Goal: Contribute content: Add original content to the website for others to see

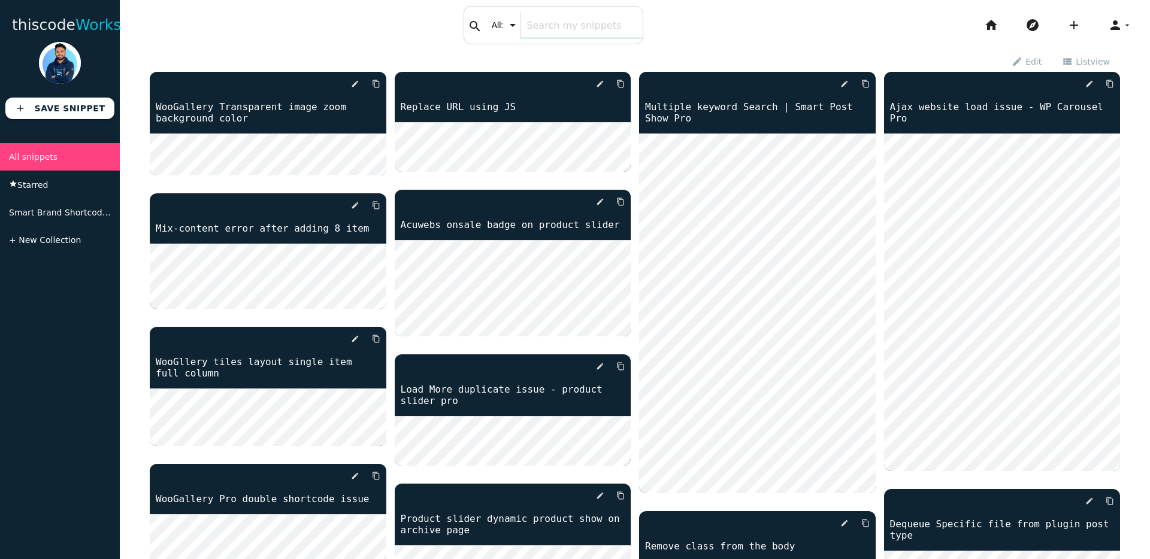
click at [530, 21] on input "text" at bounding box center [581, 25] width 122 height 25
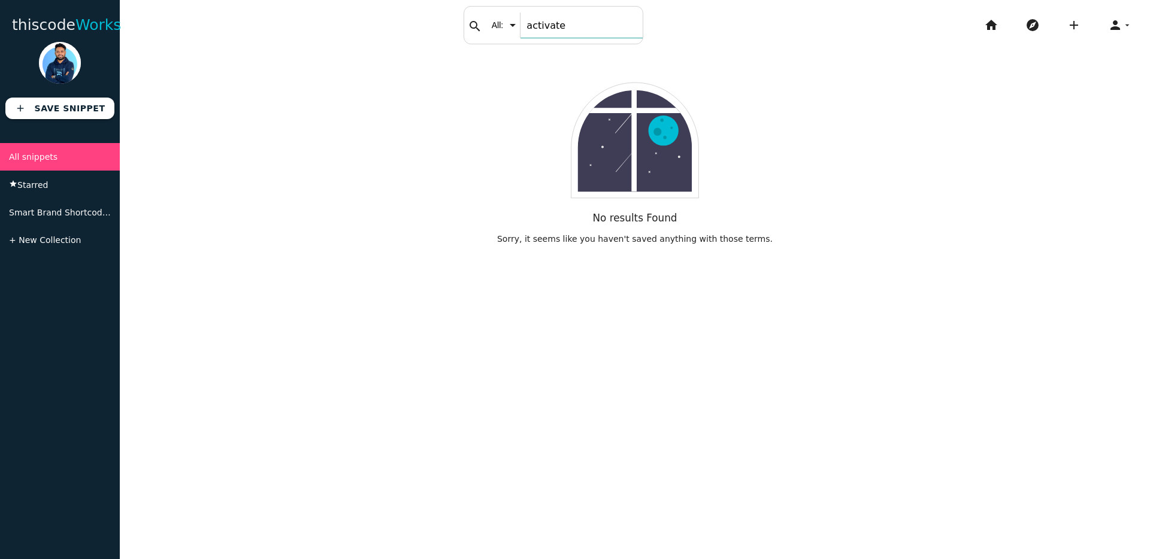
click at [532, 27] on input "activate" at bounding box center [581, 25] width 122 height 25
type input "license"
click at [33, 155] on span "All snippets" at bounding box center [33, 157] width 49 height 10
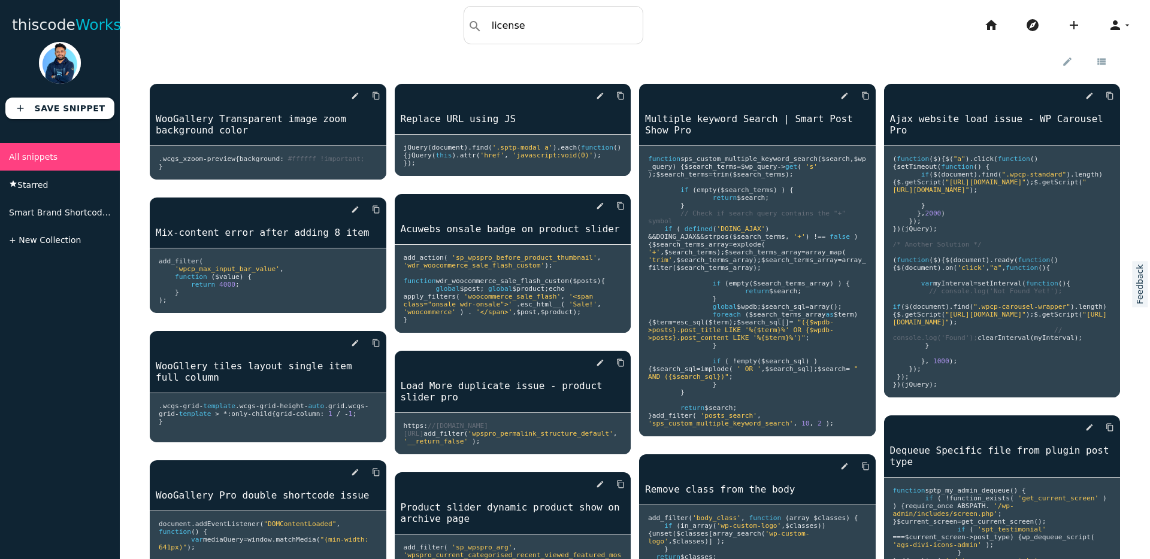
click at [900, 125] on link "Ajax website load issue - WP Carousel Pro" at bounding box center [1002, 124] width 237 height 25
click at [1103, 64] on icon "view_list" at bounding box center [1101, 61] width 11 height 20
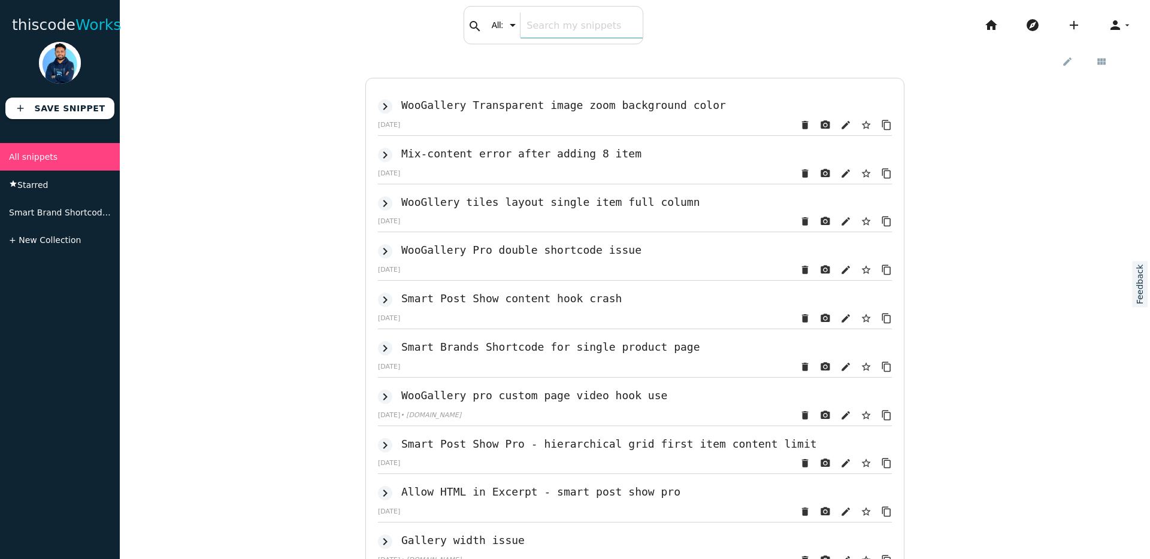
click at [486, 26] on div "search All: All: Code: Title: Tag: All: Code: Title: Tag:" at bounding box center [554, 25] width 180 height 38
paste input "sp_site_home_url"
type input "sp_site_home_url"
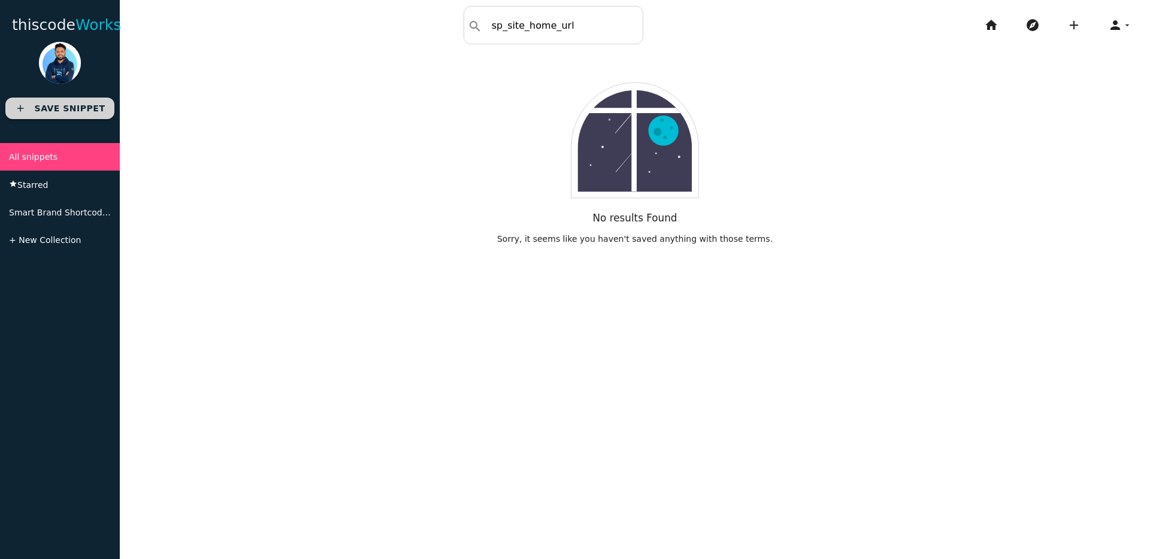
click at [43, 107] on b "Save Snippet" at bounding box center [70, 109] width 71 height 10
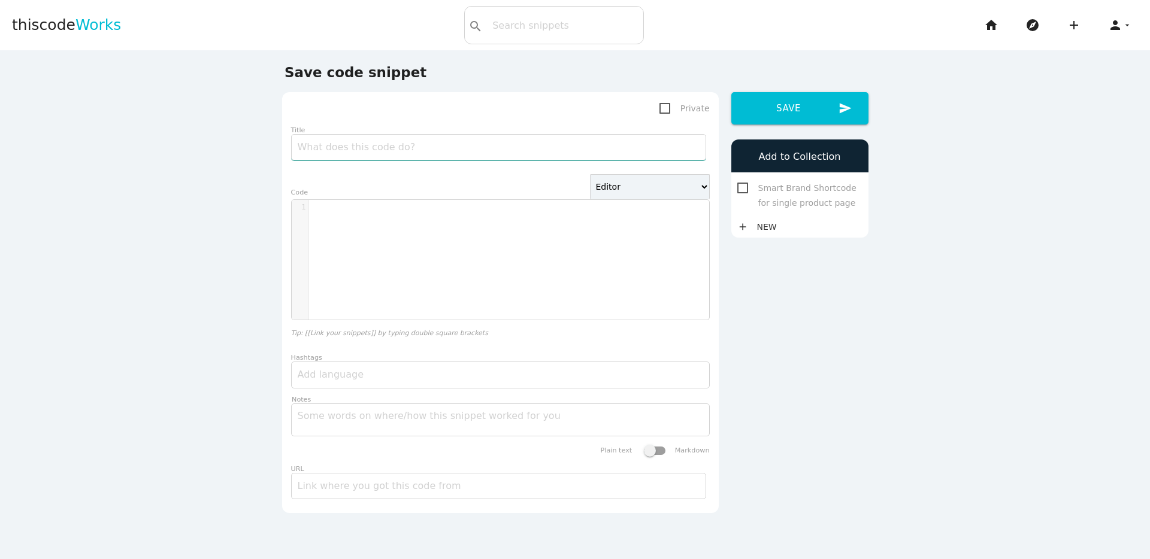
click at [409, 154] on input "Title" at bounding box center [498, 147] width 415 height 26
type input "License keep deactivated issue hook"
click at [454, 258] on div "​ x 1 ​" at bounding box center [509, 269] width 435 height 138
click at [662, 192] on select "Editor HTML Editor Javascript Editor PHP Editor Python Editor" at bounding box center [650, 186] width 120 height 25
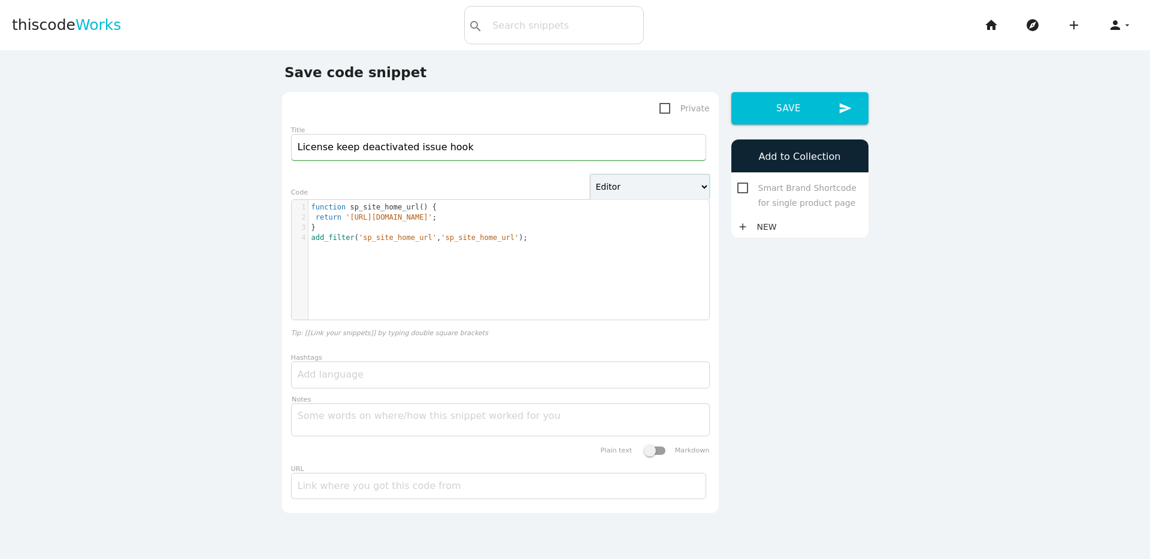
select select "php"
click at [590, 174] on select "Editor HTML Editor Javascript Editor PHP Editor Python Editor" at bounding box center [650, 186] width 120 height 25
click at [586, 258] on div "​ x 1 function sp_site_home_url() { 2 return 'https://milborpmc.pl/'; 3 } 4 add…" at bounding box center [509, 269] width 435 height 138
click at [802, 105] on button "send Save" at bounding box center [799, 108] width 137 height 32
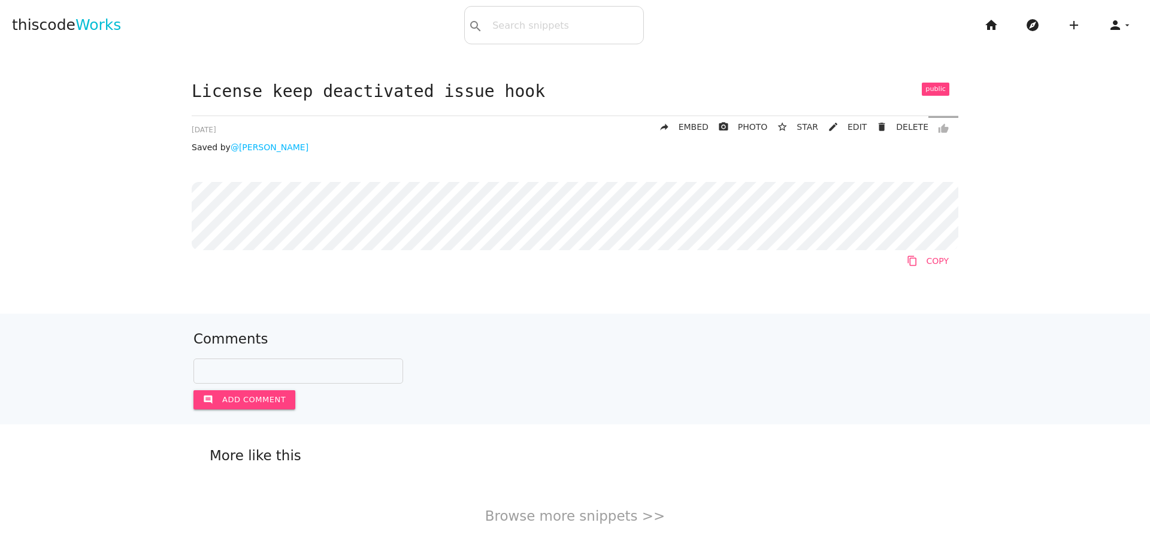
click at [934, 261] on link "content_copy COPY" at bounding box center [927, 261] width 61 height 22
